Goal: Task Accomplishment & Management: Complete application form

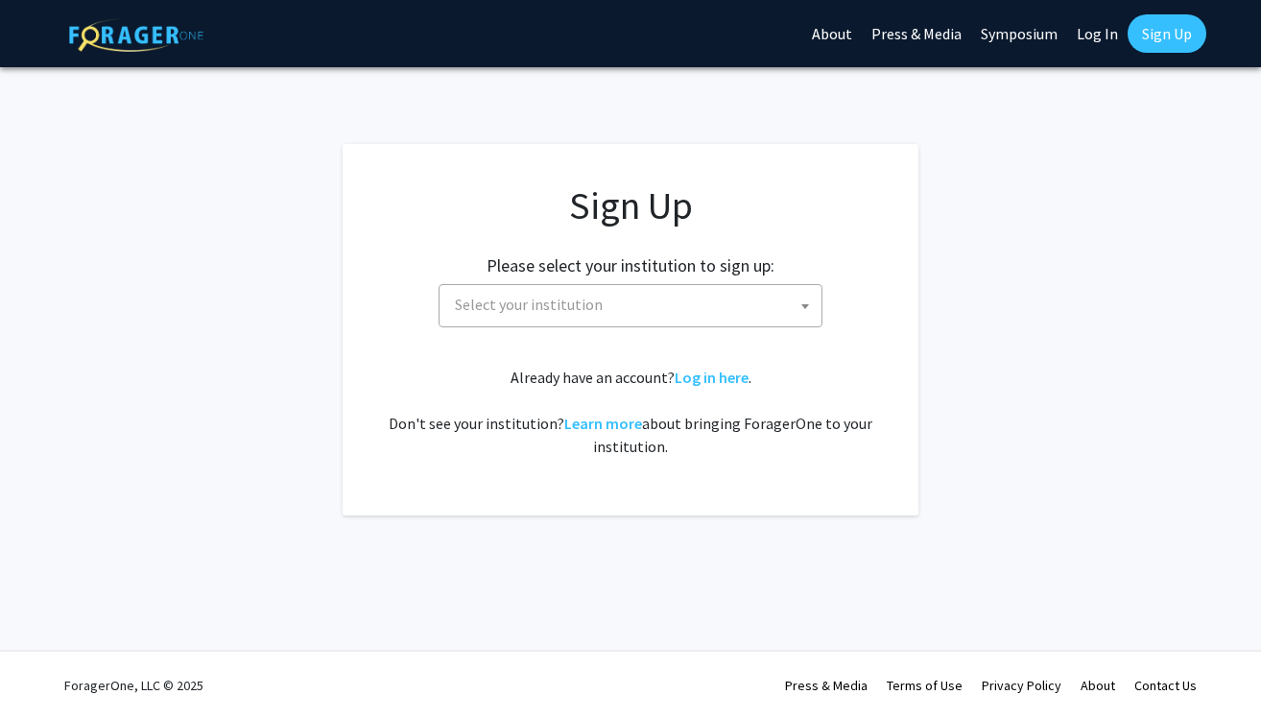
click at [746, 317] on span "Select your institution" at bounding box center [634, 304] width 374 height 39
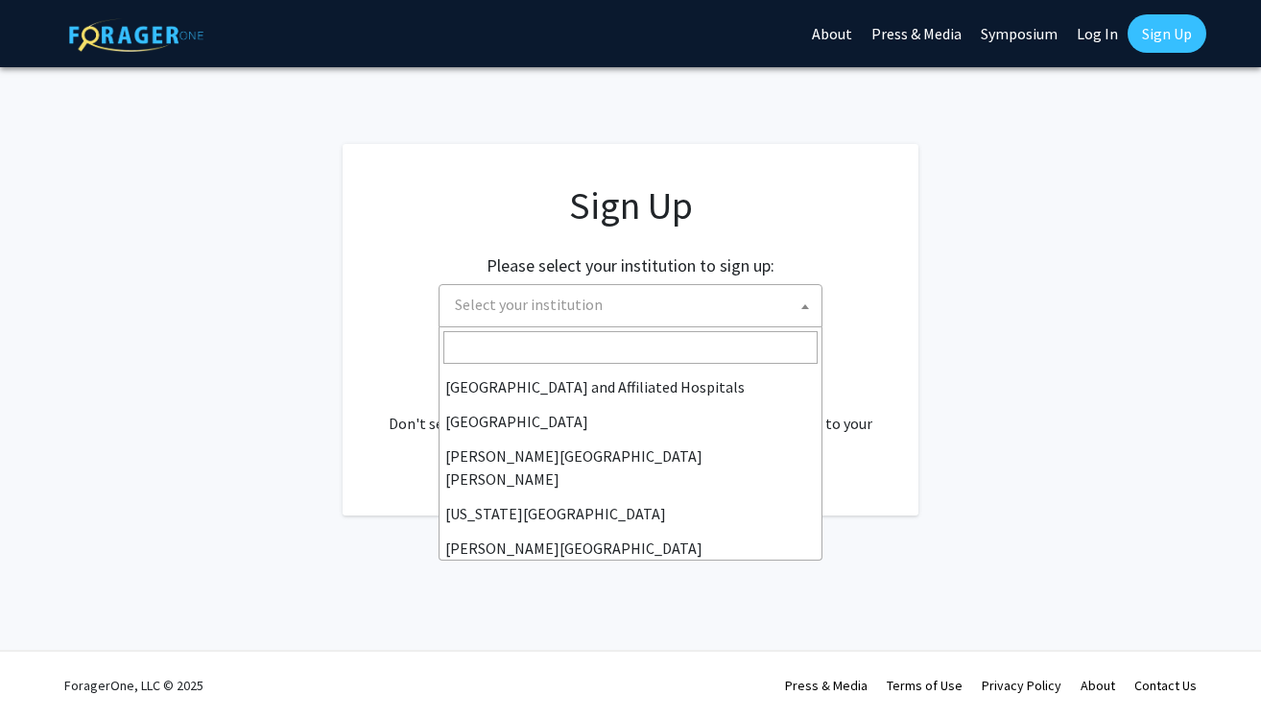
scroll to position [316, 0]
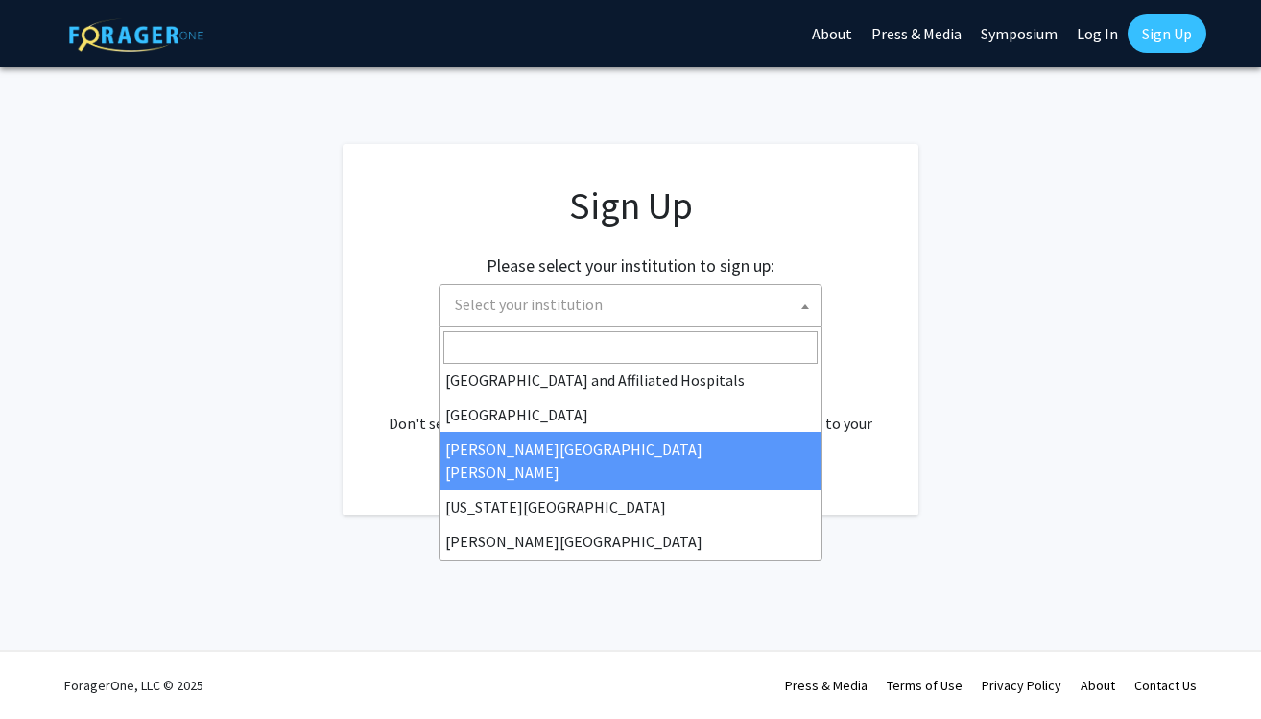
select select "1"
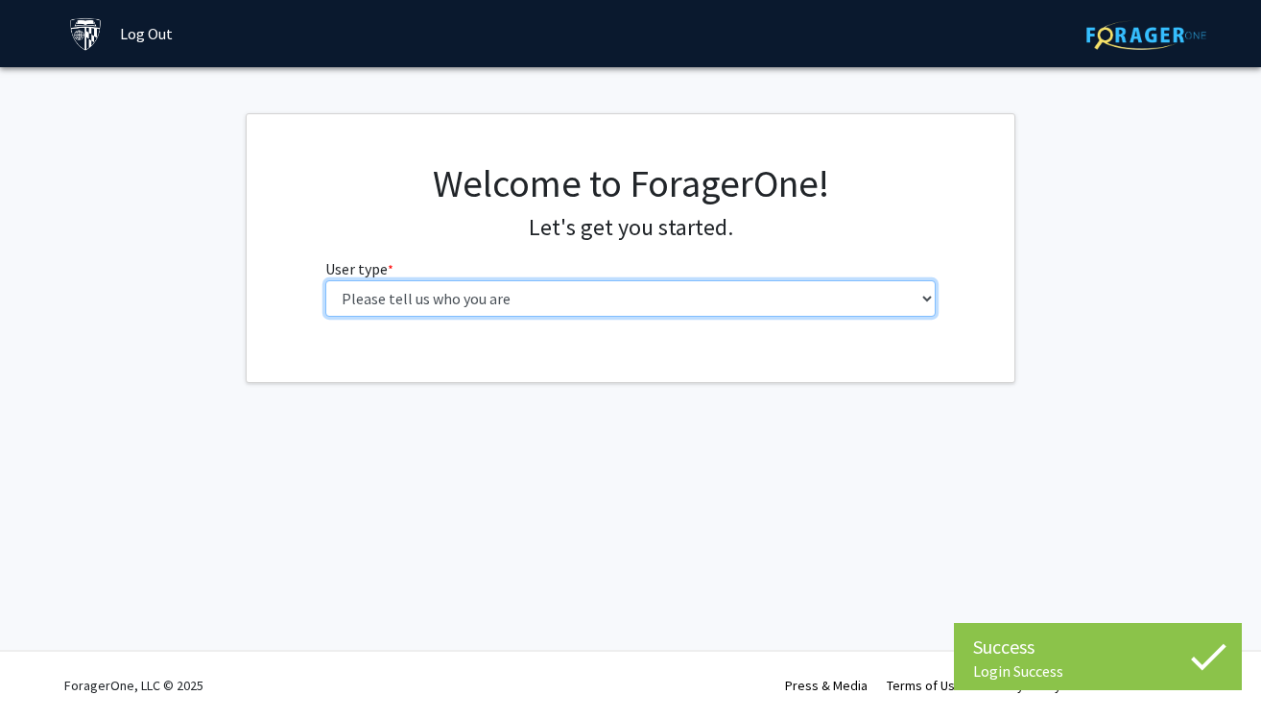
click at [630, 302] on select "Please tell us who you are Undergraduate Student Master's Student Doctoral Cand…" at bounding box center [630, 298] width 611 height 36
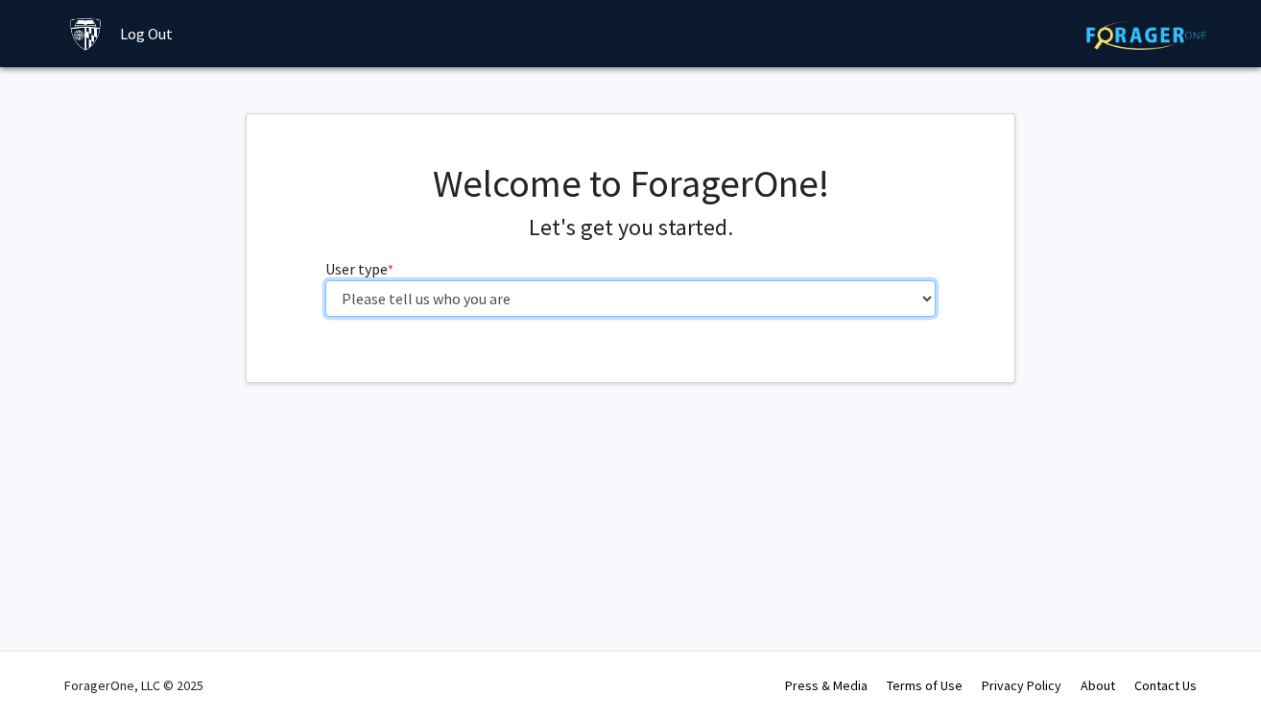
select select "2: masters"
click at [325, 280] on select "Please tell us who you are Undergraduate Student Master's Student Doctoral Cand…" at bounding box center [630, 298] width 611 height 36
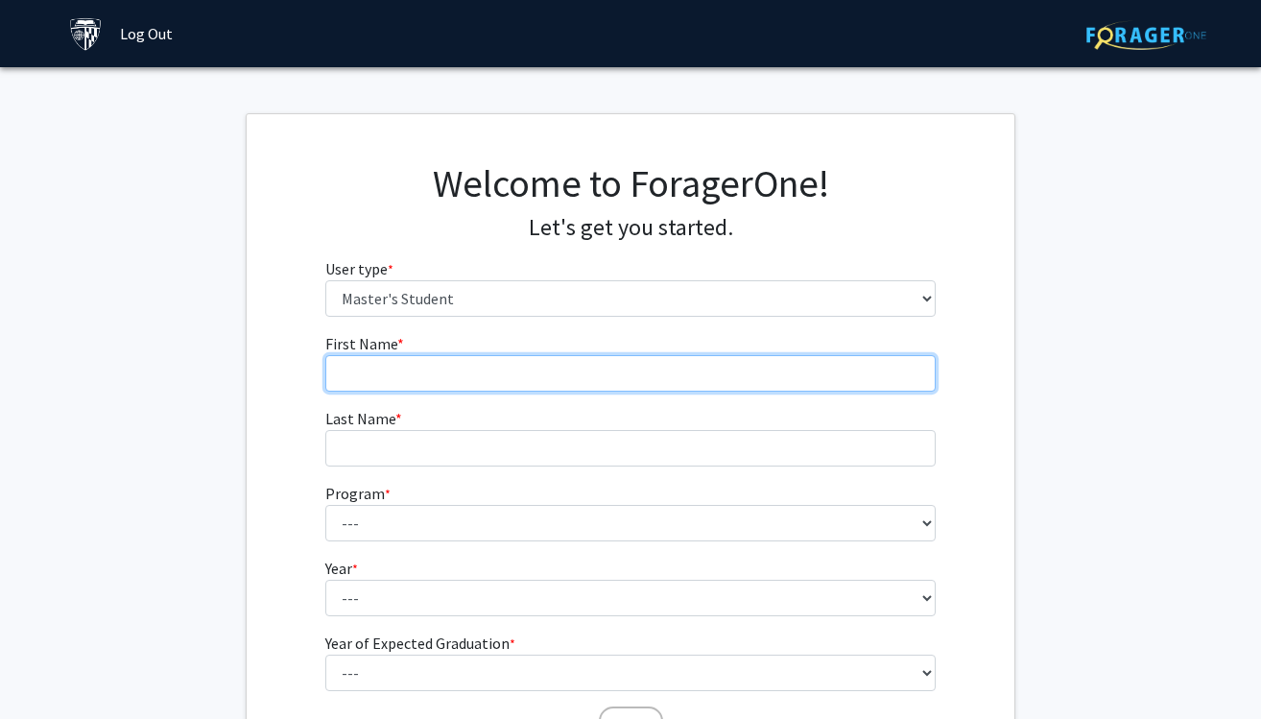
click at [600, 358] on input "First Name * required" at bounding box center [630, 373] width 611 height 36
type input "Yijun"
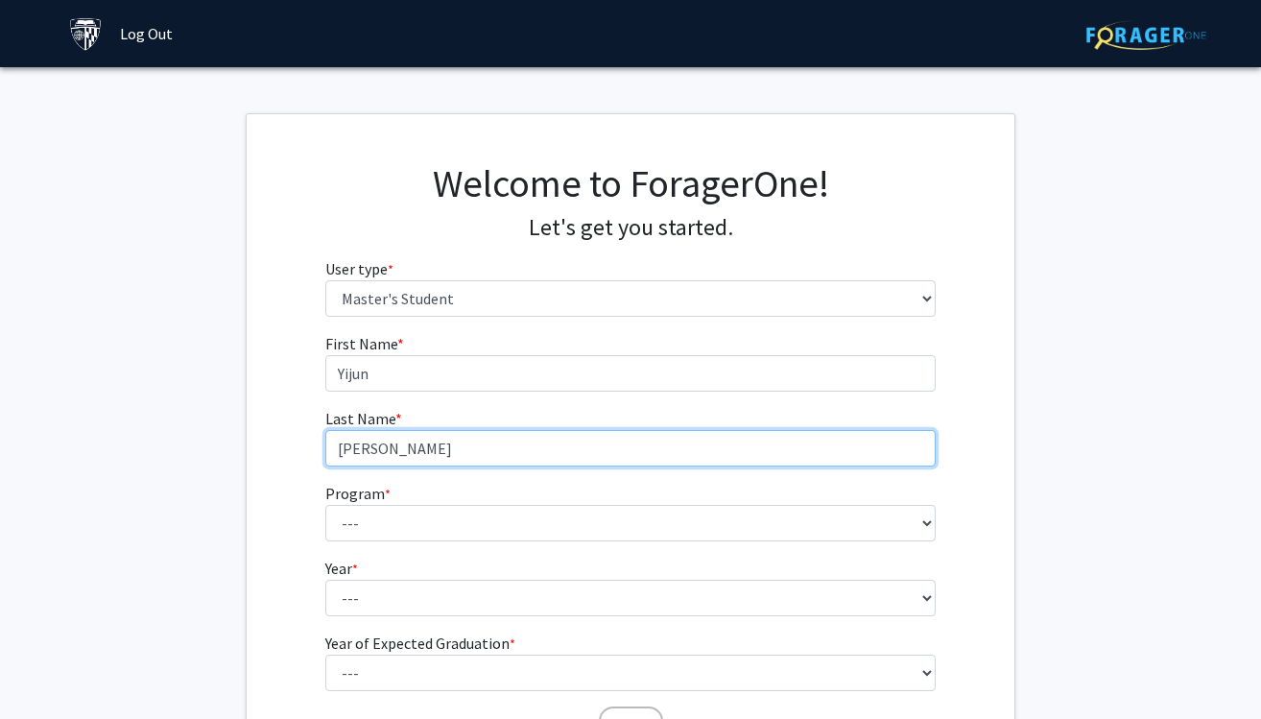
type input "[PERSON_NAME]"
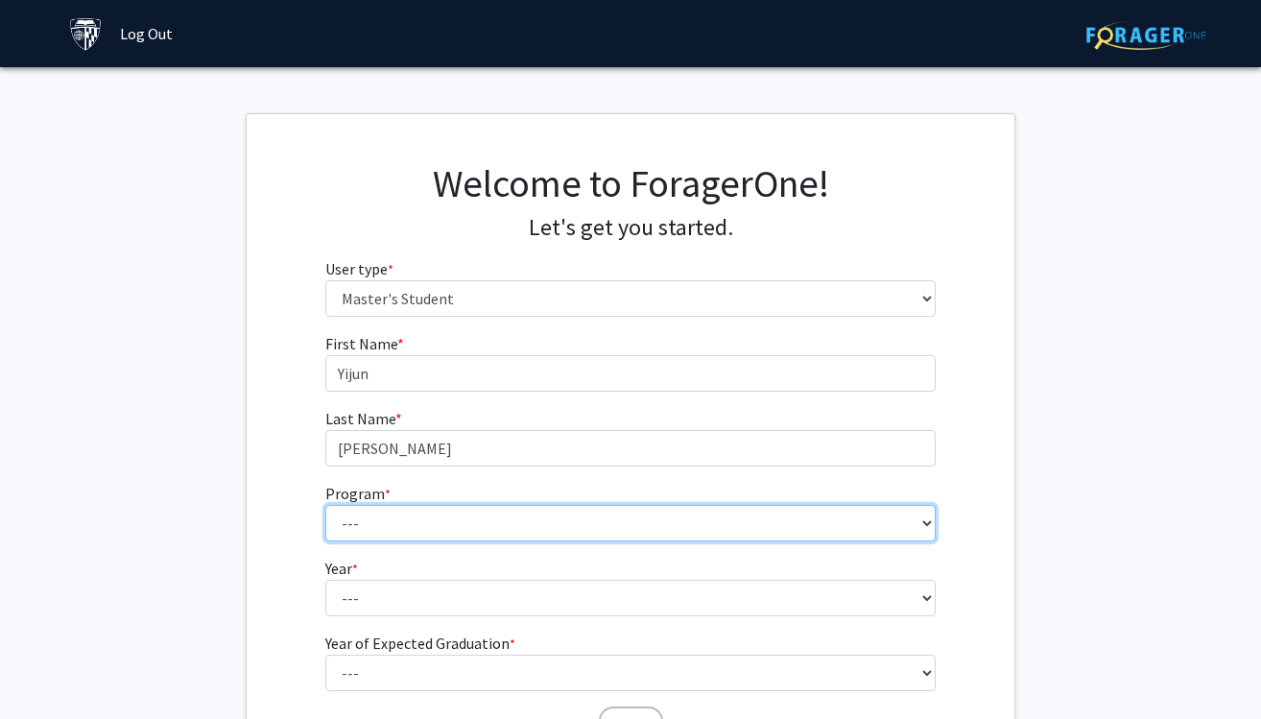
click at [556, 510] on select "--- Anatomy Education Applied and Computational Mathematics Applied Biomedical …" at bounding box center [630, 523] width 611 height 36
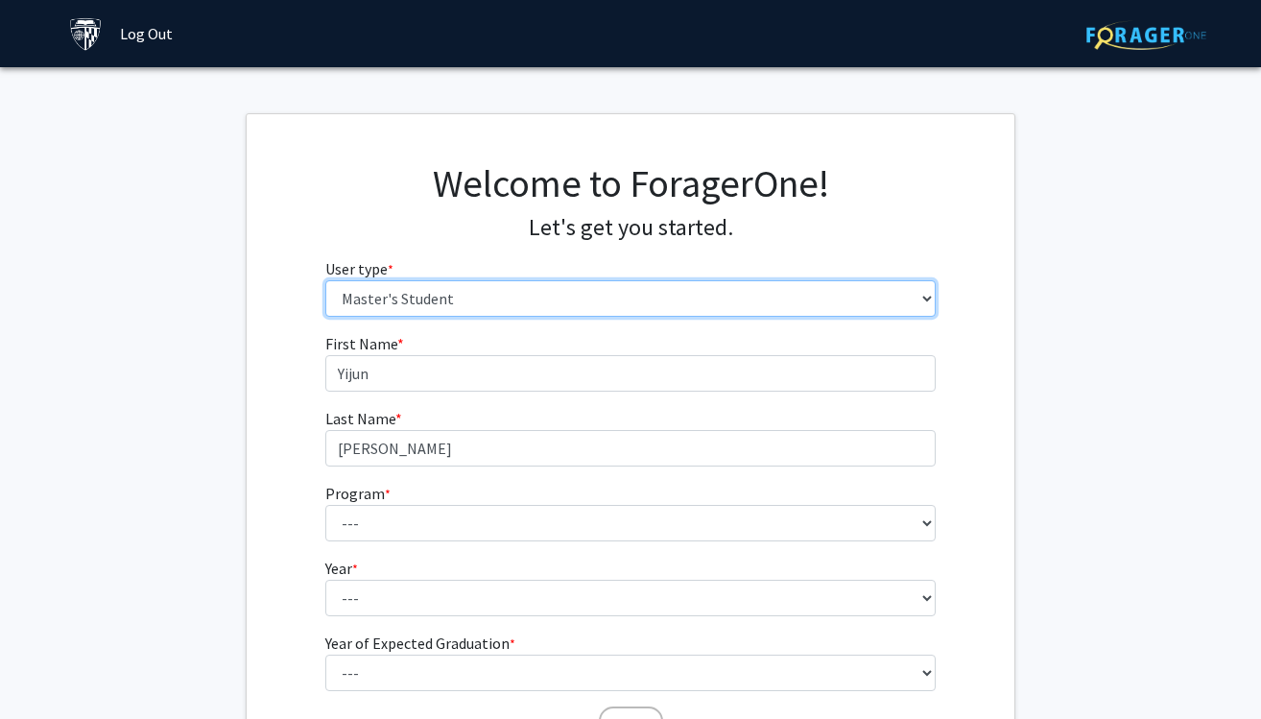
click at [459, 303] on select "Please tell us who you are Undergraduate Student Master's Student Doctoral Cand…" at bounding box center [630, 298] width 611 height 36
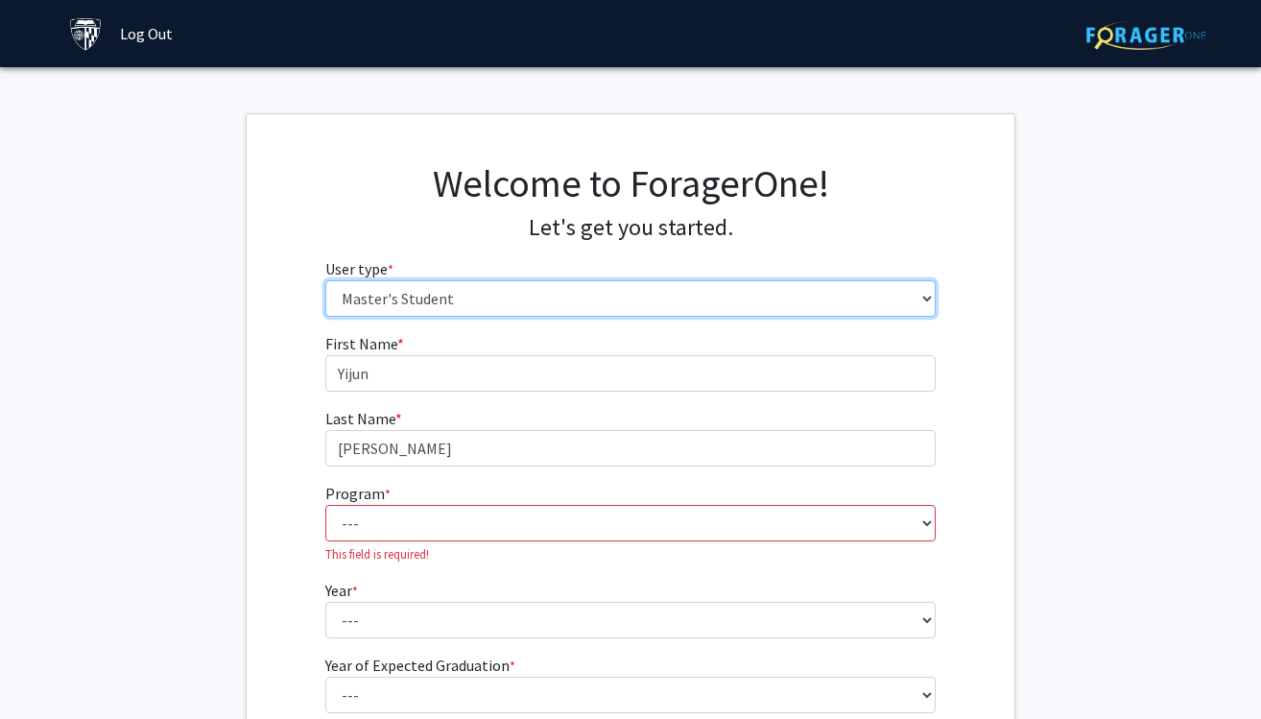
select select "3: doc"
click at [325, 280] on select "Please tell us who you are Undergraduate Student Master's Student Doctoral Cand…" at bounding box center [630, 298] width 611 height 36
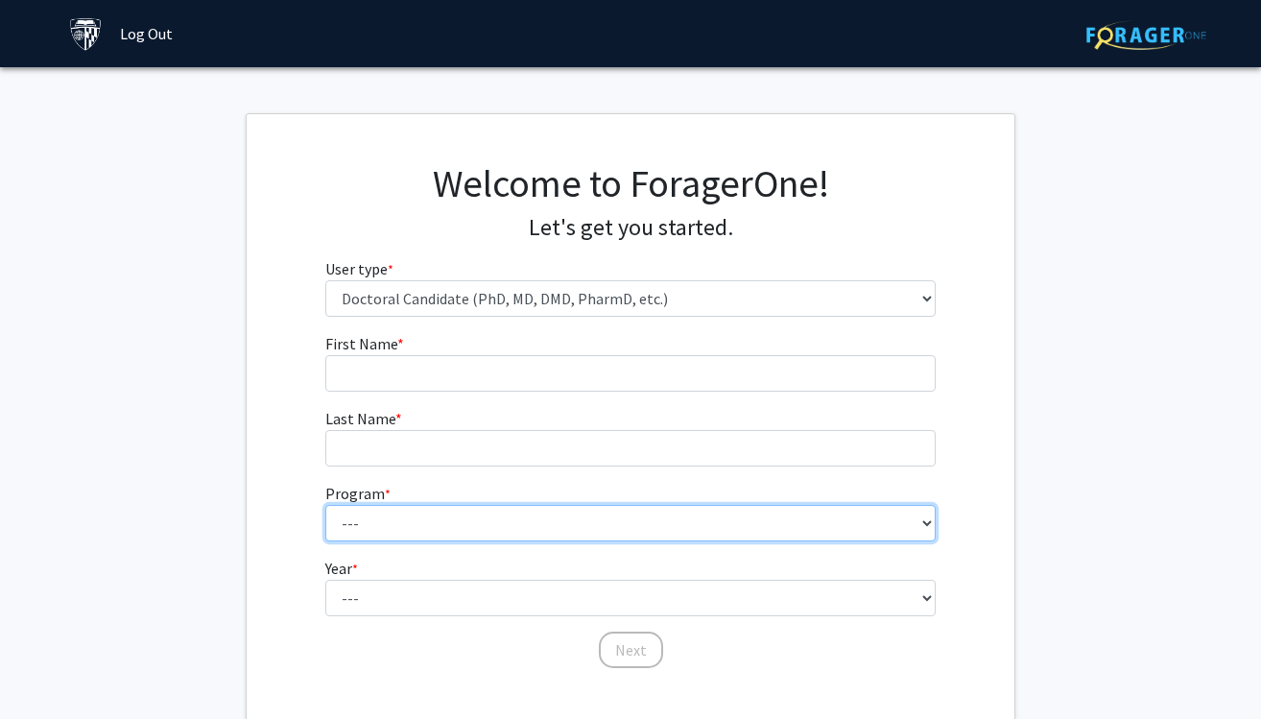
click at [469, 521] on select "--- Adult-Gerontological Acute Care Nurse Practitioner Adult-Gerontological Cri…" at bounding box center [630, 523] width 611 height 36
select select "26: 29"
click at [325, 505] on select "--- Adult-Gerontological Acute Care Nurse Practitioner Adult-Gerontological Cri…" at bounding box center [630, 523] width 611 height 36
